Goal: Check status: Check status

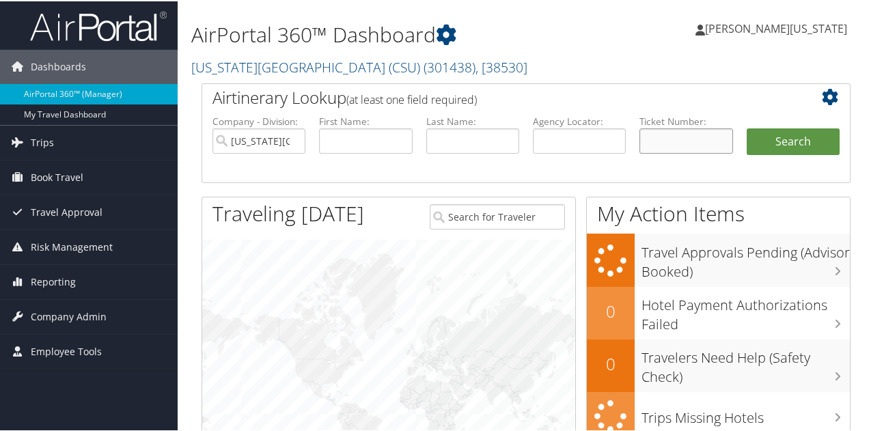
click at [678, 141] on input "text" at bounding box center [685, 139] width 93 height 25
paste input "5267232991951"
type input "5267232991951"
click at [747, 127] on button "Search" at bounding box center [793, 140] width 93 height 27
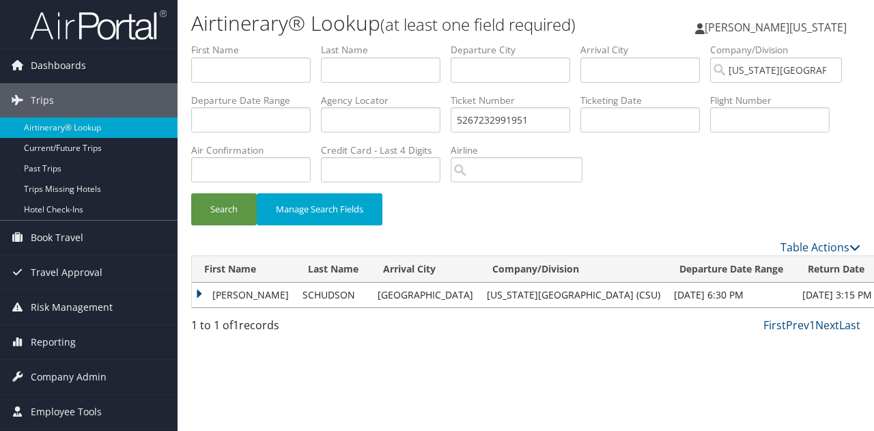
click at [199, 294] on td "ZACH" at bounding box center [244, 295] width 104 height 25
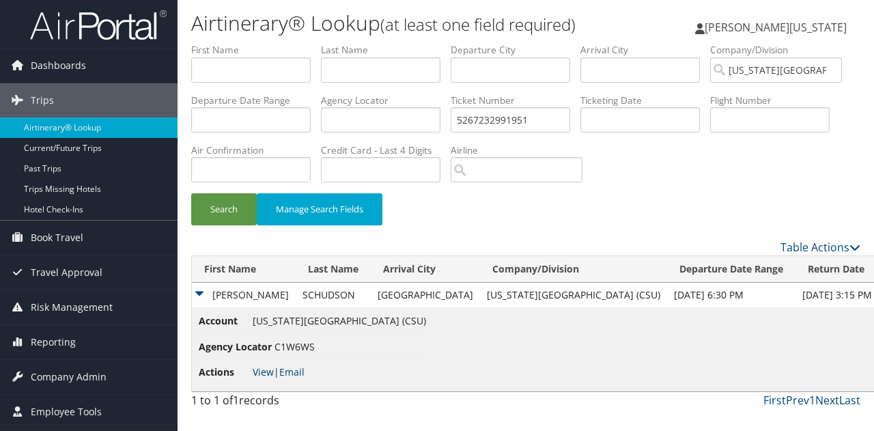
click at [267, 371] on link "View" at bounding box center [263, 371] width 21 height 13
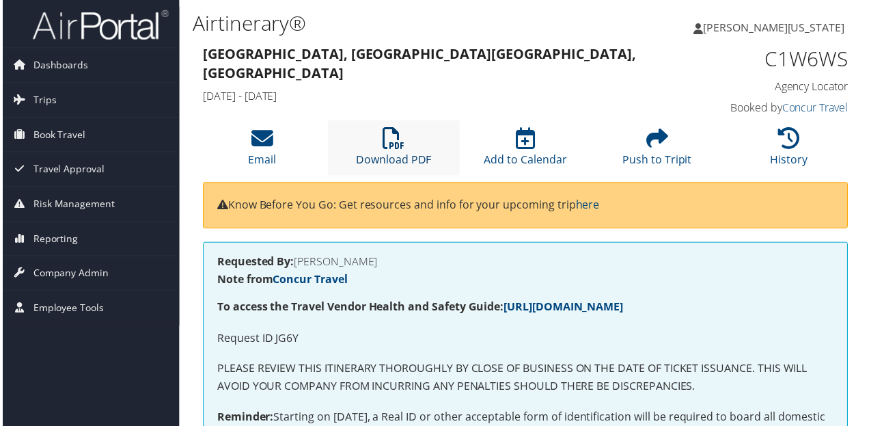
click at [402, 146] on icon at bounding box center [394, 139] width 22 height 22
